Goal: Task Accomplishment & Management: Use online tool/utility

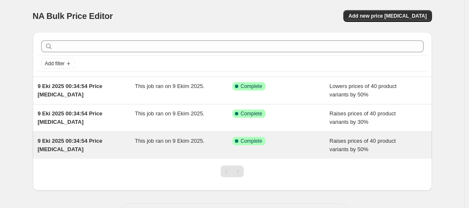
click at [307, 146] on div "Success Complete Complete" at bounding box center [280, 145] width 97 height 17
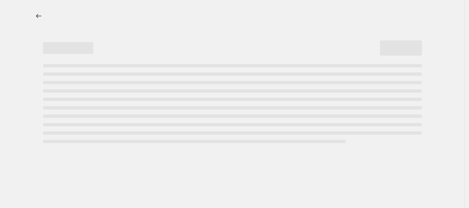
select select "percentage"
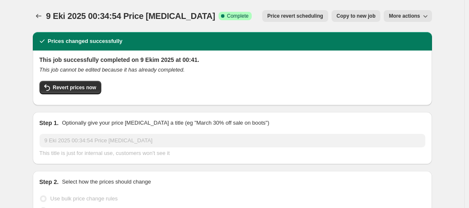
click at [411, 18] on span "More actions" at bounding box center [404, 16] width 31 height 7
